Goal: Transaction & Acquisition: Download file/media

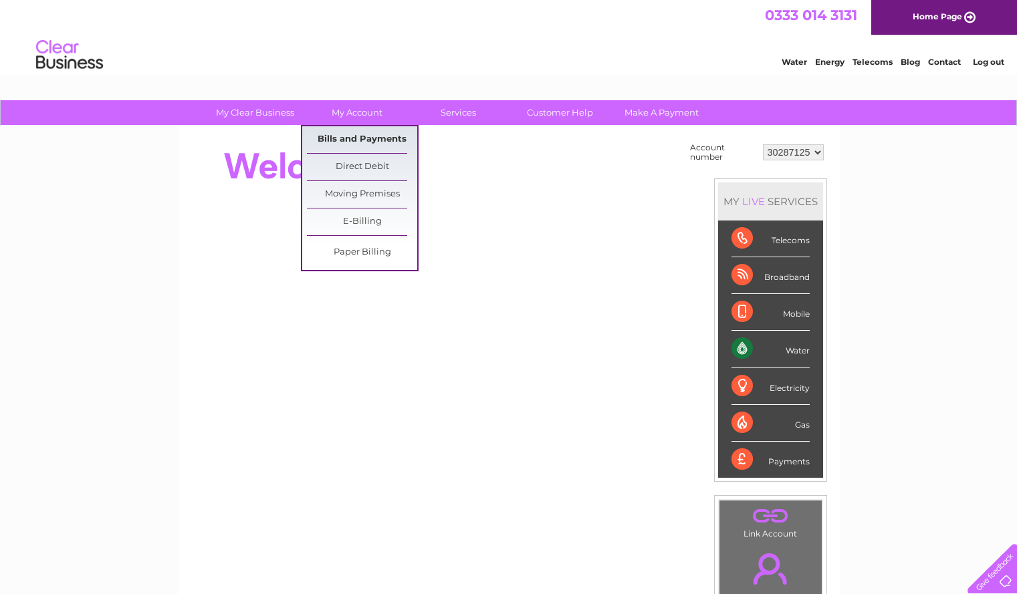
click at [363, 132] on link "Bills and Payments" at bounding box center [362, 139] width 110 height 27
click at [363, 136] on link "Bills and Payments" at bounding box center [362, 139] width 110 height 27
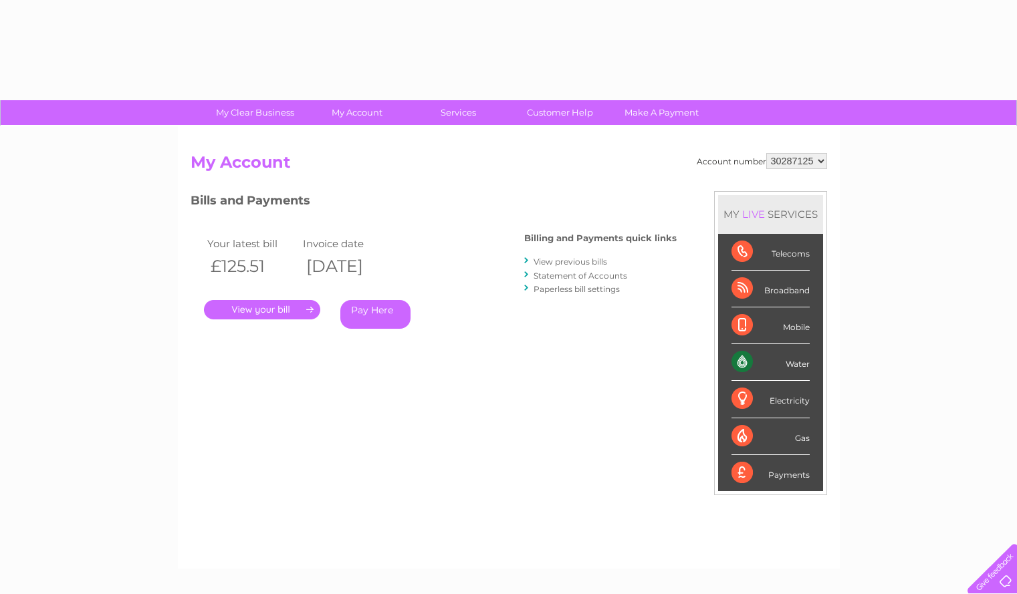
drag, startPoint x: 0, startPoint y: 0, endPoint x: 363, endPoint y: 136, distance: 387.8
click at [363, 136] on div "Account number 30287125 My Account MY LIVE SERVICES Telecoms Broadband Mobile W…" at bounding box center [509, 347] width 662 height 443
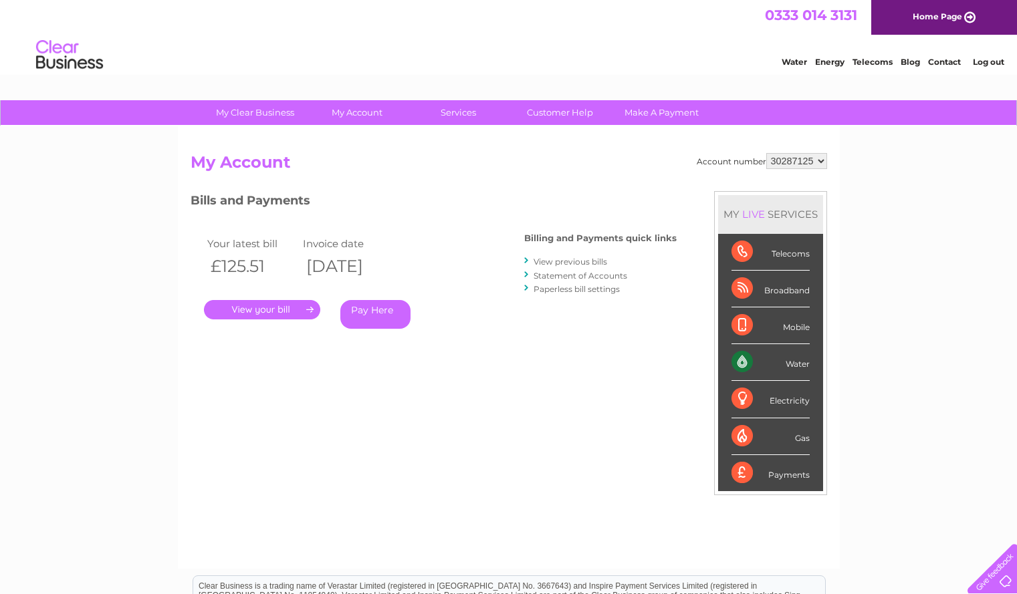
click at [583, 258] on link "View previous bills" at bounding box center [571, 262] width 74 height 10
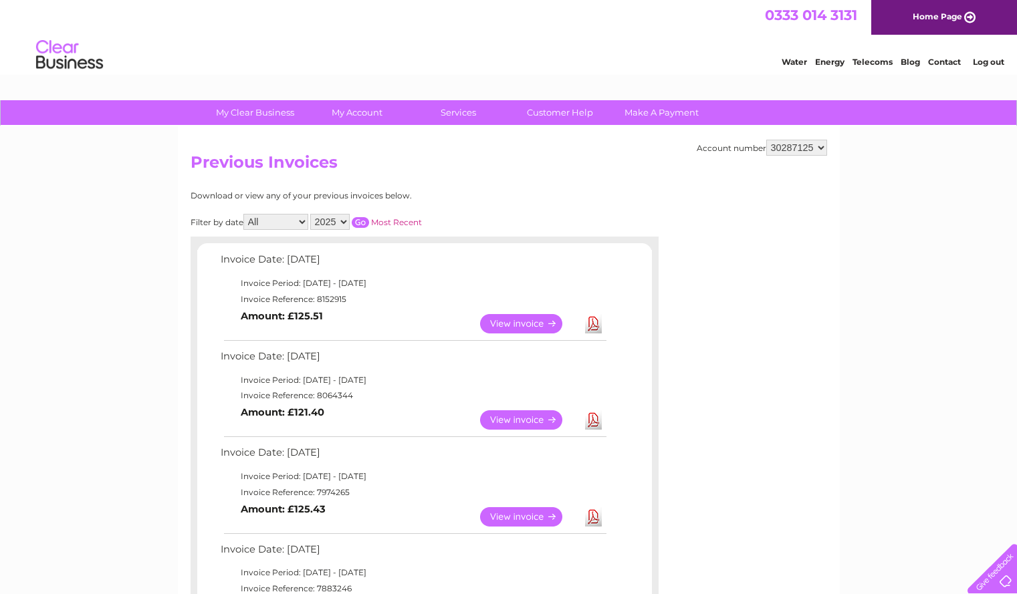
click at [585, 421] on link "Download" at bounding box center [593, 420] width 17 height 19
